Goal: Find specific page/section: Find specific page/section

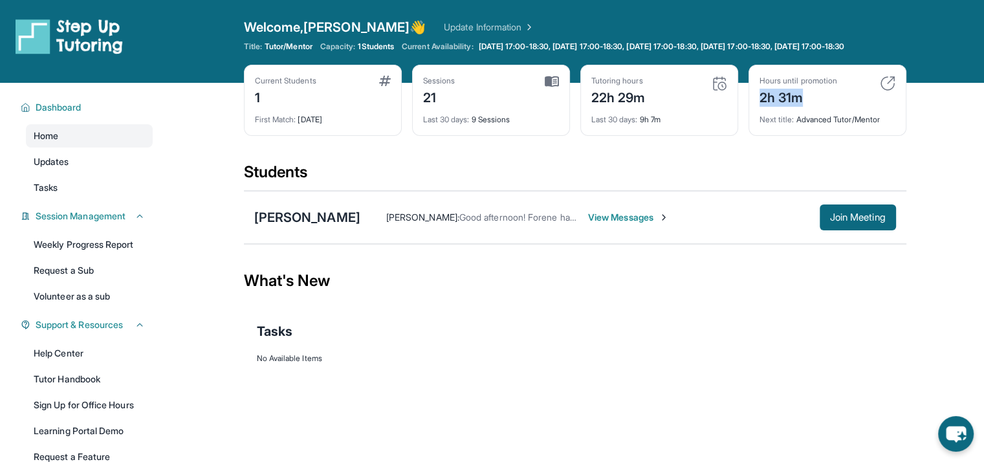
drag, startPoint x: 755, startPoint y: 109, endPoint x: 822, endPoint y: 108, distance: 66.7
click at [822, 108] on div "Hours until promotion 2h 31m Next title : Advanced Tutor/Mentor" at bounding box center [828, 100] width 158 height 71
click at [822, 107] on div "2h 31m" at bounding box center [799, 96] width 78 height 21
click at [268, 101] on div "1" at bounding box center [285, 96] width 61 height 21
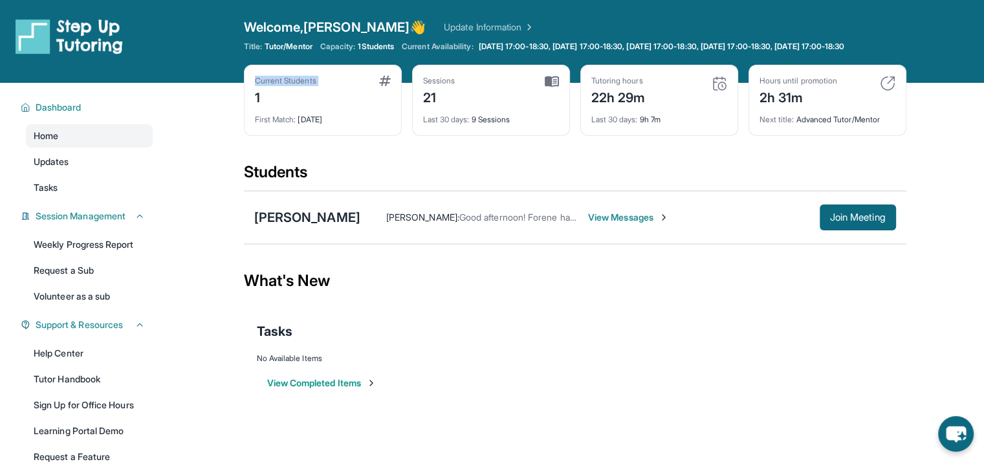
click at [268, 101] on div "1" at bounding box center [285, 96] width 61 height 21
